Goal: Task Accomplishment & Management: Manage account settings

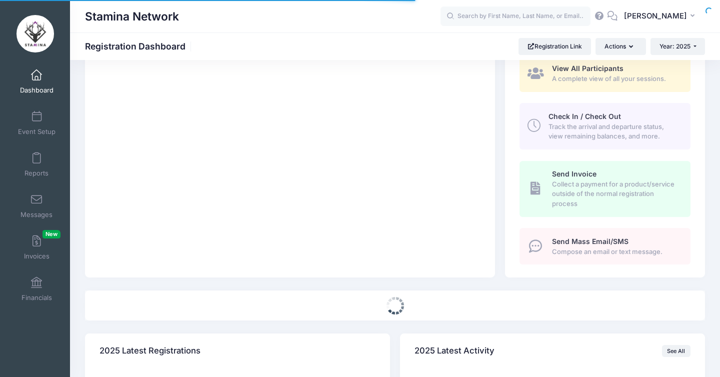
select select
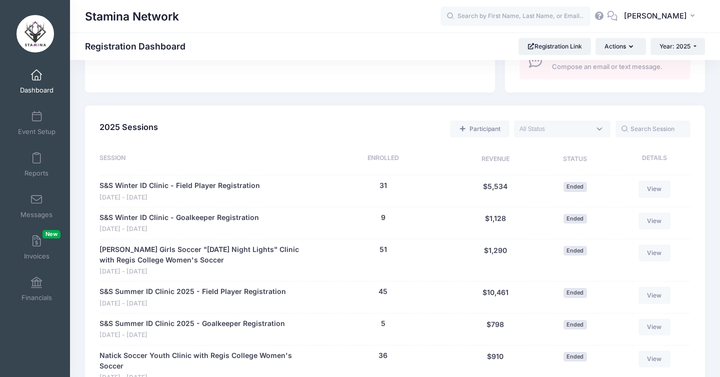
scroll to position [432, 0]
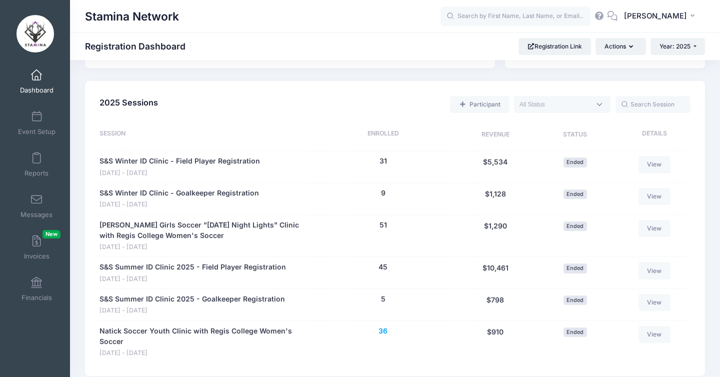
click at [385, 334] on button "36" at bounding box center [383, 331] width 9 height 11
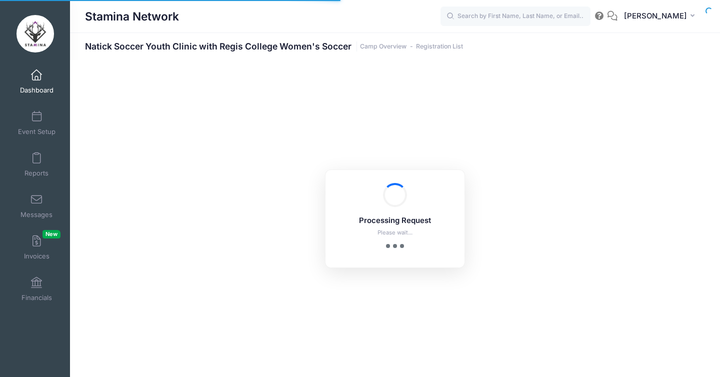
select select "10"
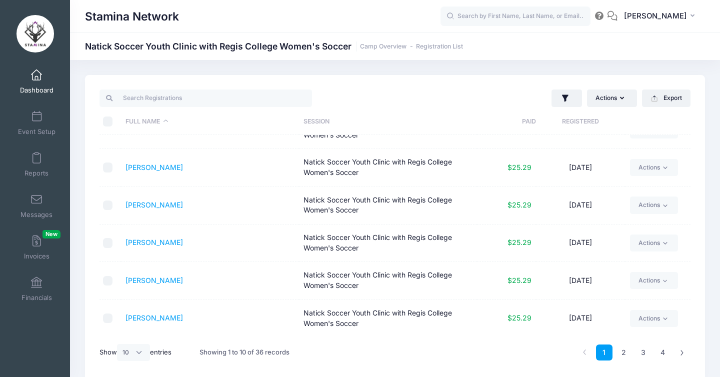
scroll to position [22, 0]
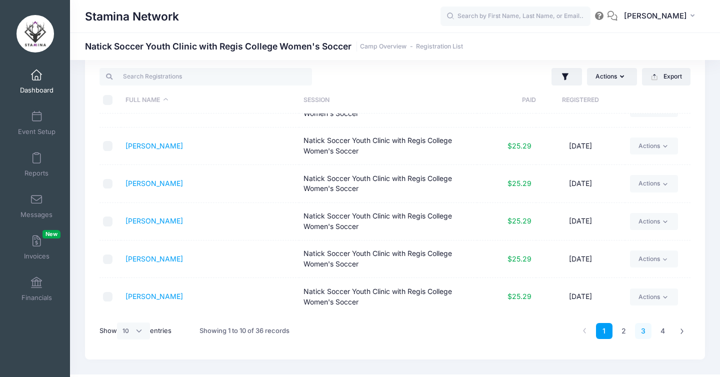
click at [645, 335] on link "3" at bounding box center [643, 331] width 17 height 17
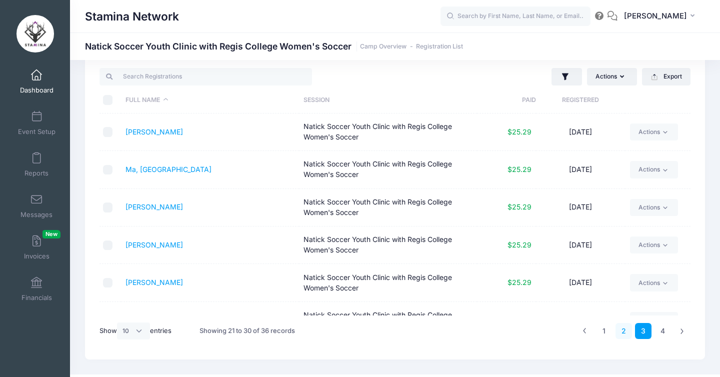
click at [619, 325] on link "2" at bounding box center [624, 331] width 17 height 17
